Goal: Check status: Check status

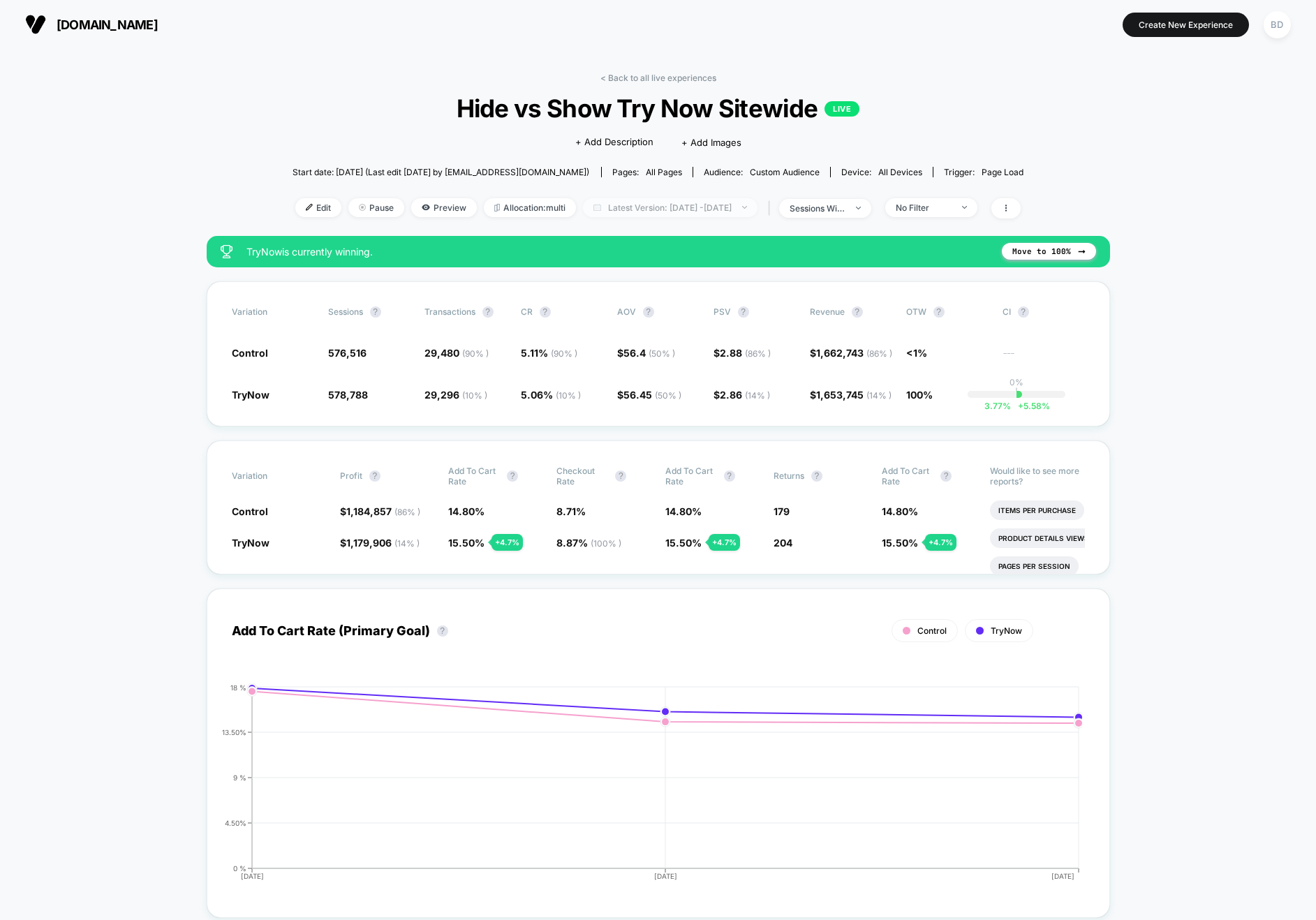
click at [708, 207] on span "Latest Version: [DATE] - [DATE]" at bounding box center [670, 208] width 175 height 19
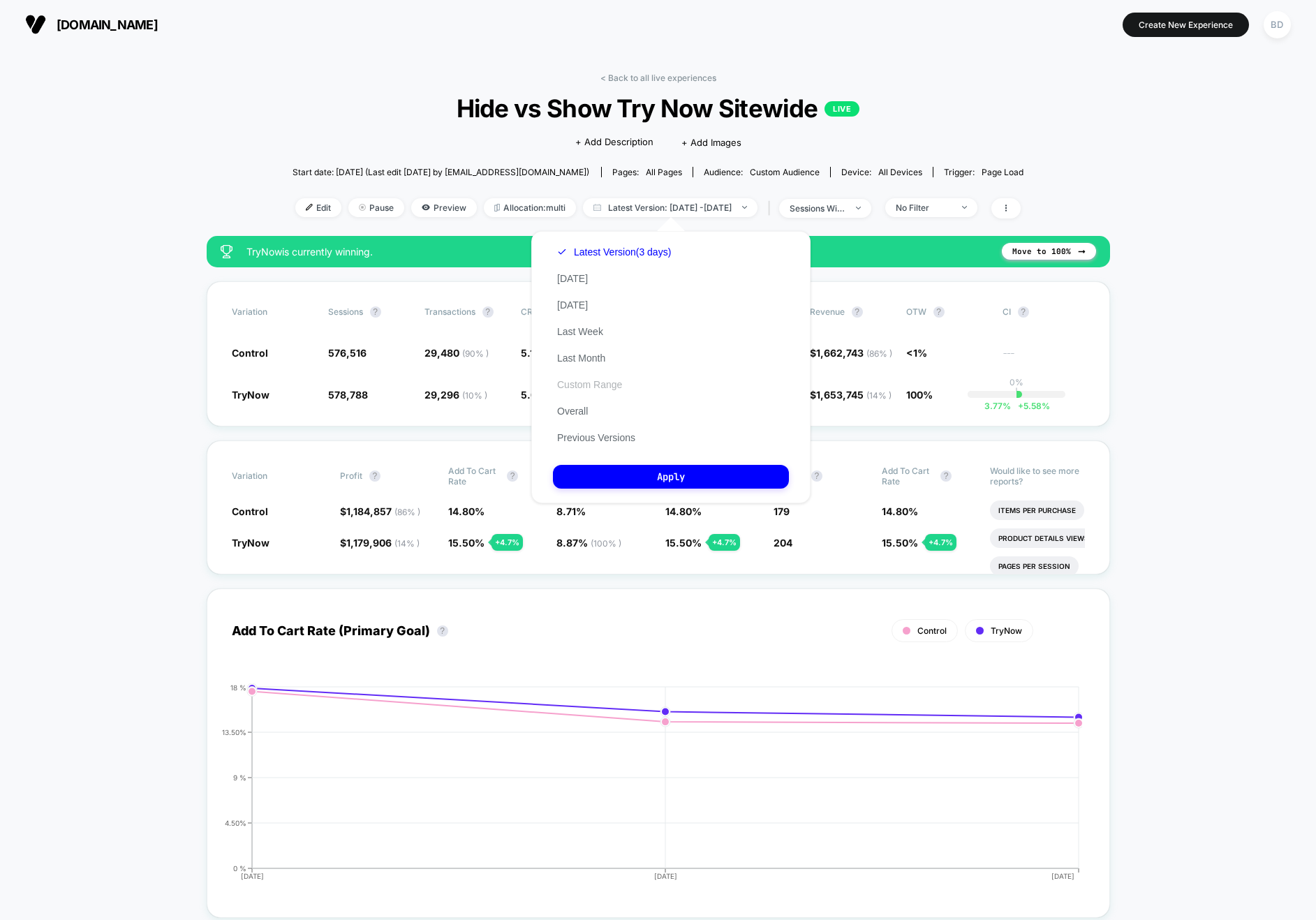
click at [582, 384] on button "Custom Range" at bounding box center [590, 384] width 73 height 12
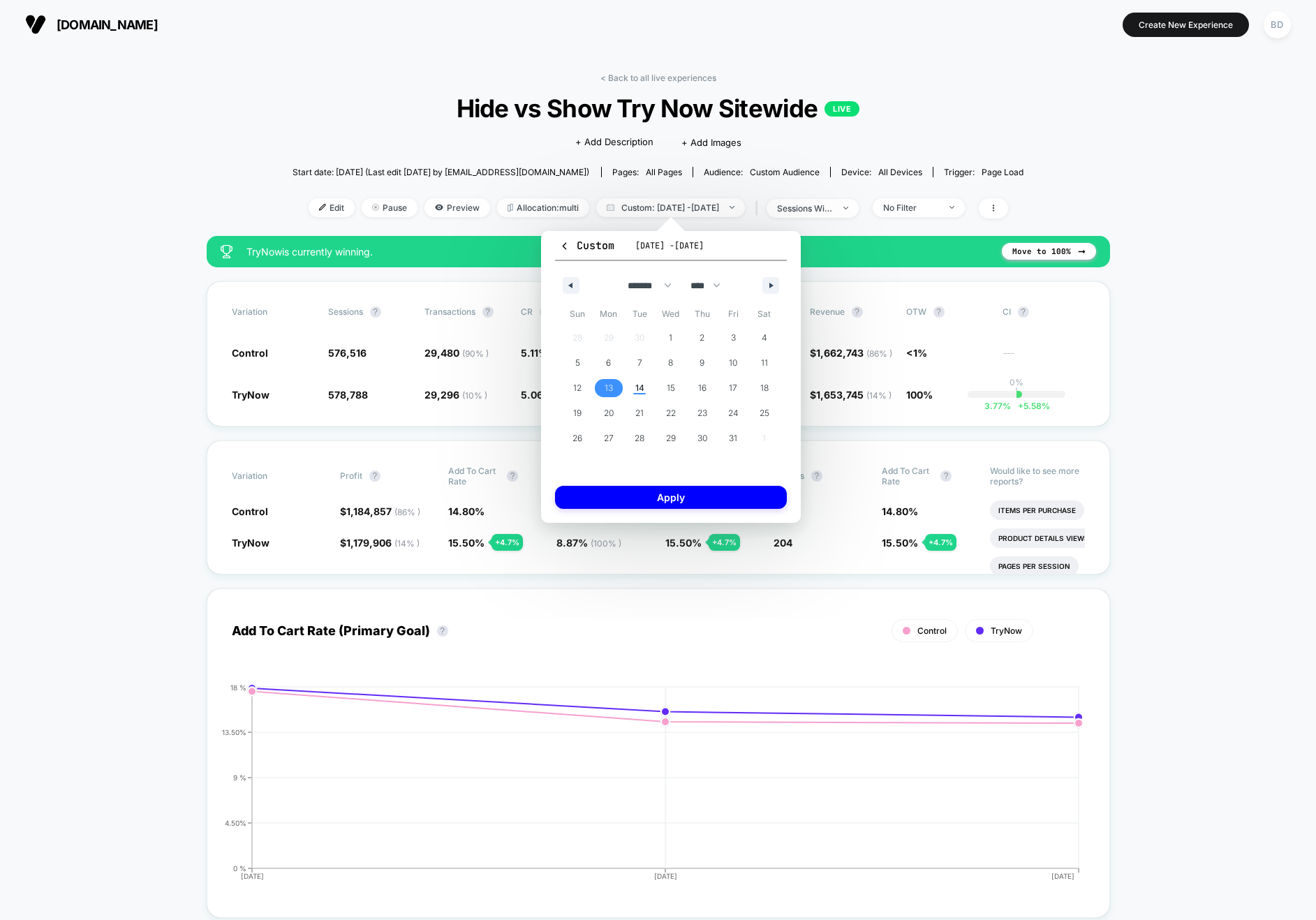
click at [606, 390] on span "13" at bounding box center [609, 388] width 9 height 25
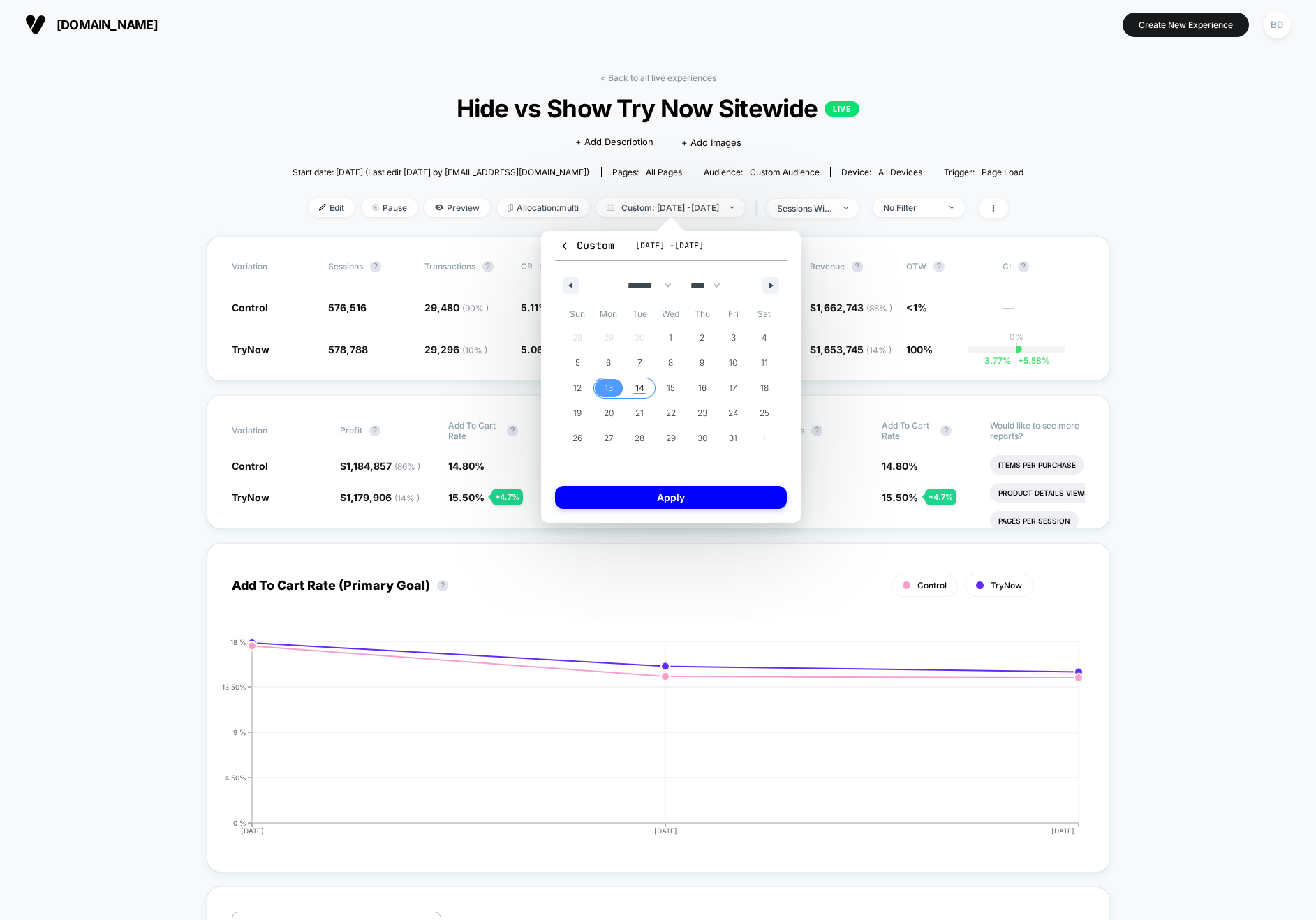
click at [634, 387] on span "14" at bounding box center [640, 388] width 31 height 18
click at [645, 496] on button "Apply" at bounding box center [670, 497] width 232 height 23
